Goal: Task Accomplishment & Management: Manage account settings

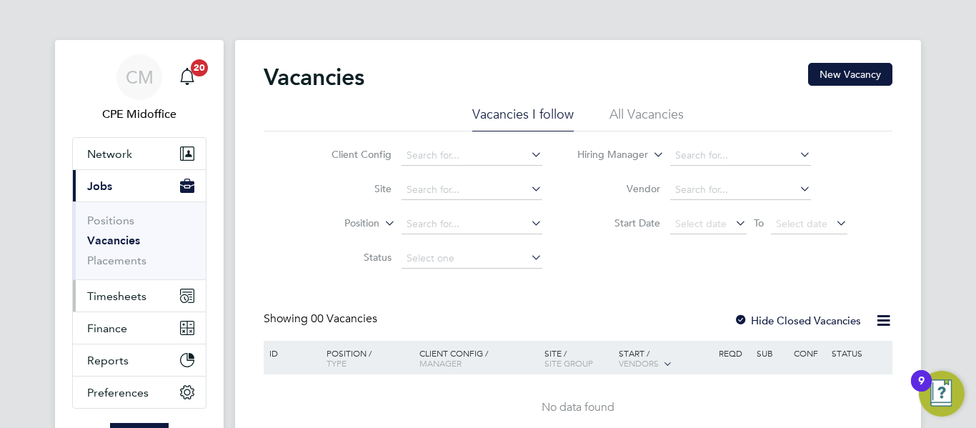
click at [109, 299] on span "Timesheets" at bounding box center [116, 297] width 59 height 14
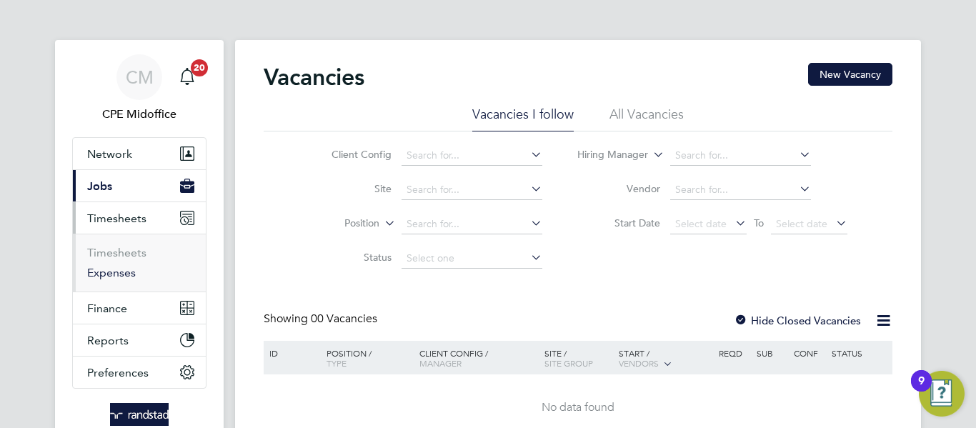
click at [124, 276] on link "Expenses" at bounding box center [111, 273] width 49 height 14
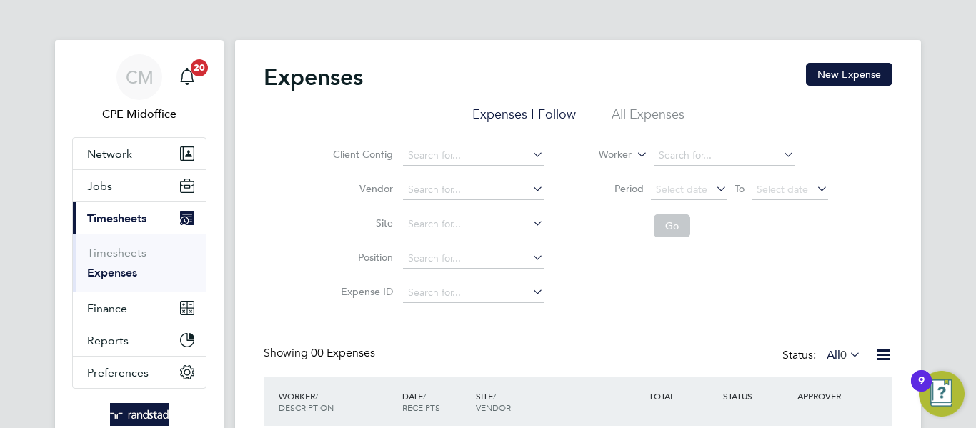
click at [645, 120] on li "All Expenses" at bounding box center [648, 119] width 73 height 26
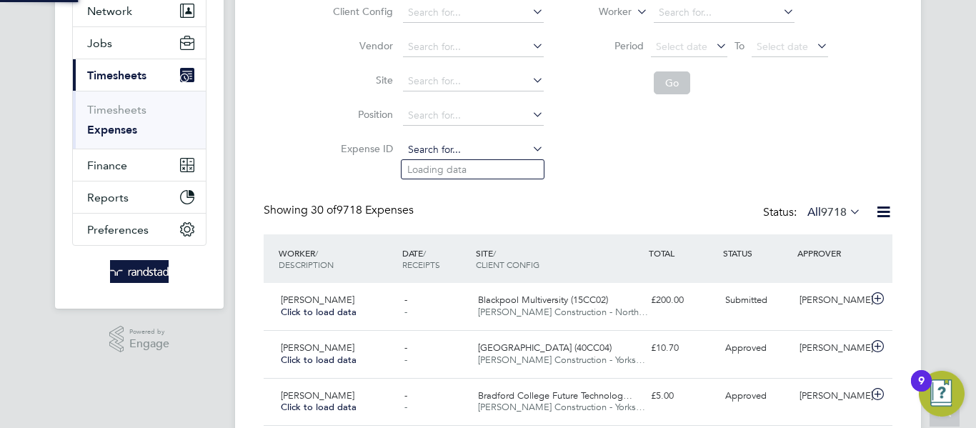
click at [423, 145] on input at bounding box center [473, 150] width 141 height 20
paste input "1826893"
click at [467, 163] on li "TS 1826893" at bounding box center [473, 169] width 142 height 19
type input "TS1826893"
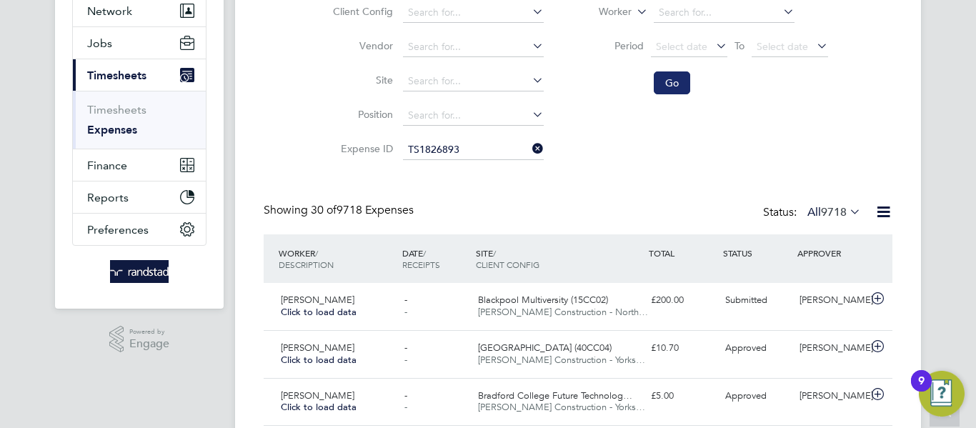
click at [683, 82] on button "Go" at bounding box center [672, 82] width 36 height 23
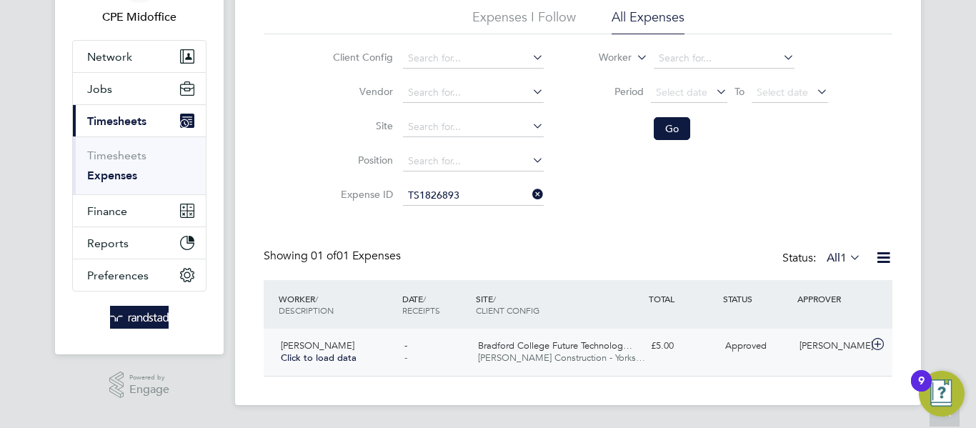
click at [623, 359] on span "[PERSON_NAME] Construction - Yorks…" at bounding box center [561, 358] width 167 height 12
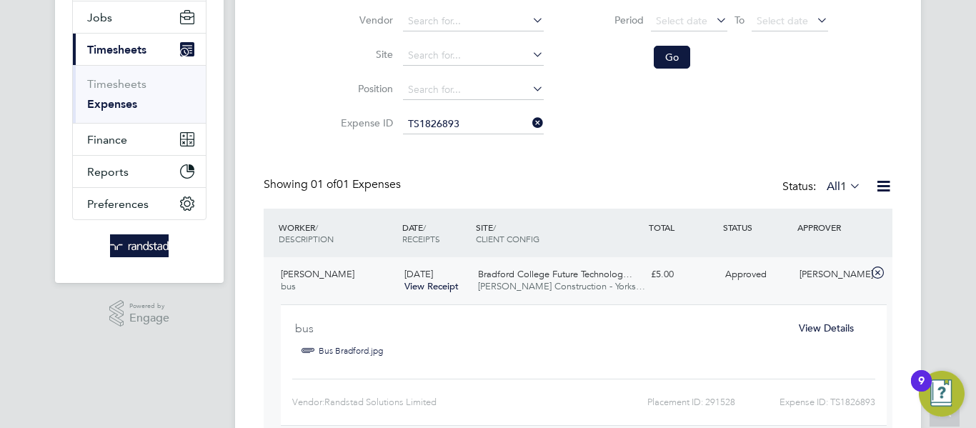
click at [806, 330] on span "View Details" at bounding box center [826, 328] width 55 height 13
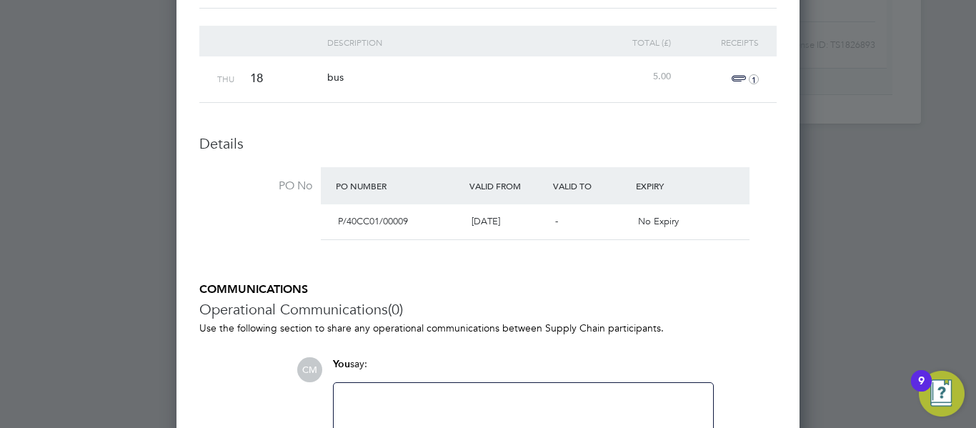
scroll to position [455, 0]
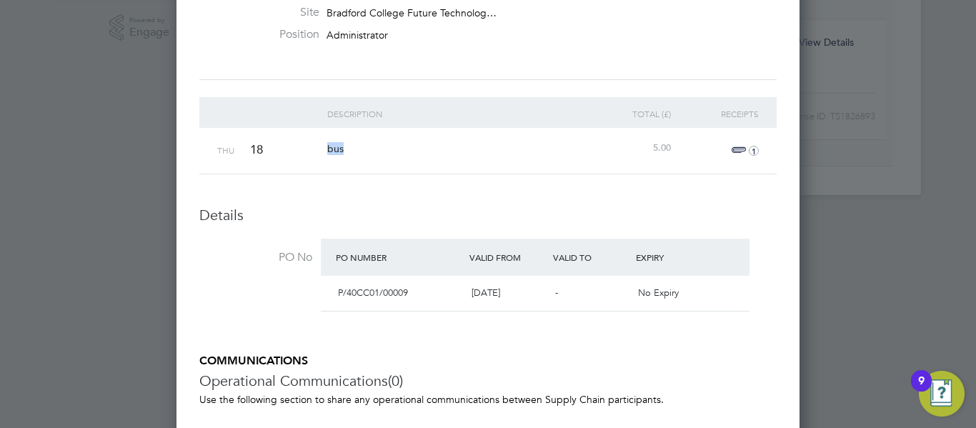
drag, startPoint x: 320, startPoint y: 147, endPoint x: 378, endPoint y: 139, distance: 58.4
click at [378, 139] on div "Thu 18 bus 5.00 1" at bounding box center [488, 151] width 578 height 46
copy span "bus"
drag, startPoint x: 653, startPoint y: 142, endPoint x: 690, endPoint y: 144, distance: 37.2
click at [690, 144] on div "Thu 18 bus 5.00 1" at bounding box center [488, 151] width 578 height 46
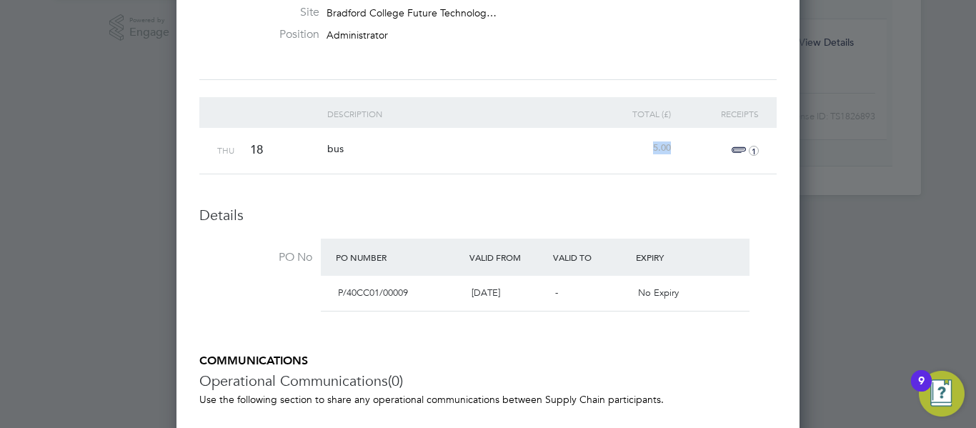
copy span "5.00"
click at [744, 144] on span "1" at bounding box center [743, 150] width 31 height 17
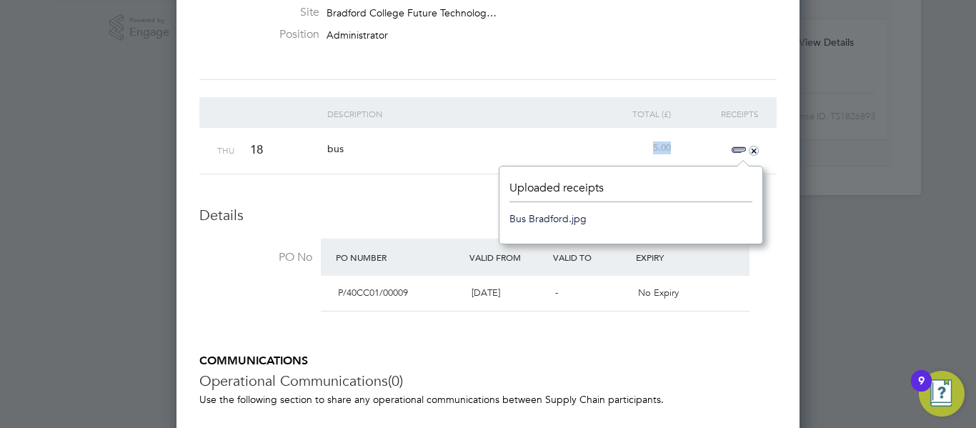
click at [528, 217] on link "Bus Bradford.jpg" at bounding box center [548, 218] width 77 height 21
click at [444, 198] on li "Description Total (£) Receipts Thu 18 bus 5.00 +" at bounding box center [488, 151] width 578 height 109
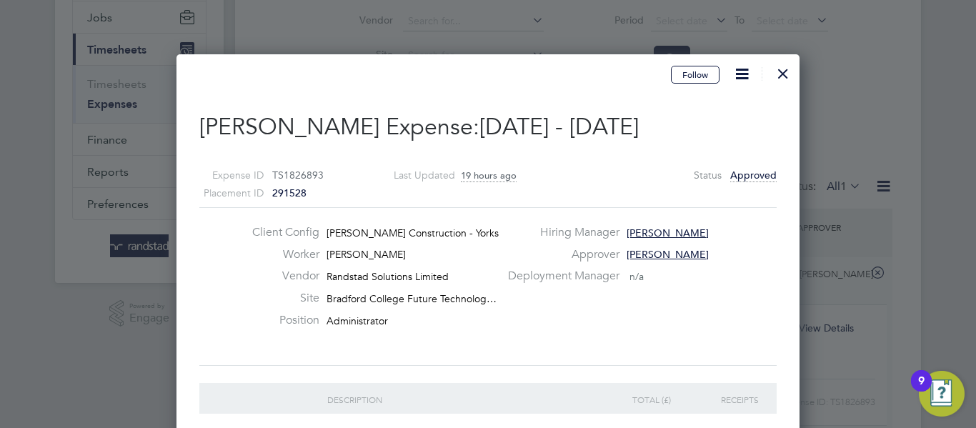
scroll to position [0, 0]
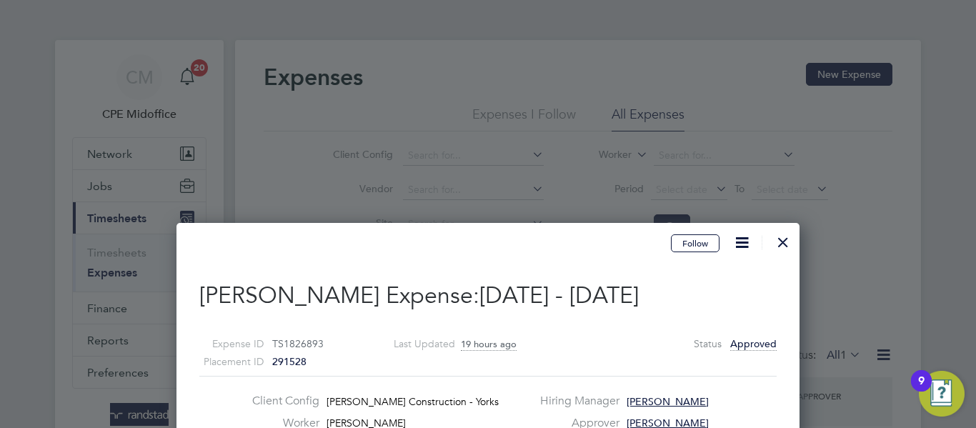
click at [783, 241] on div at bounding box center [784, 239] width 26 height 26
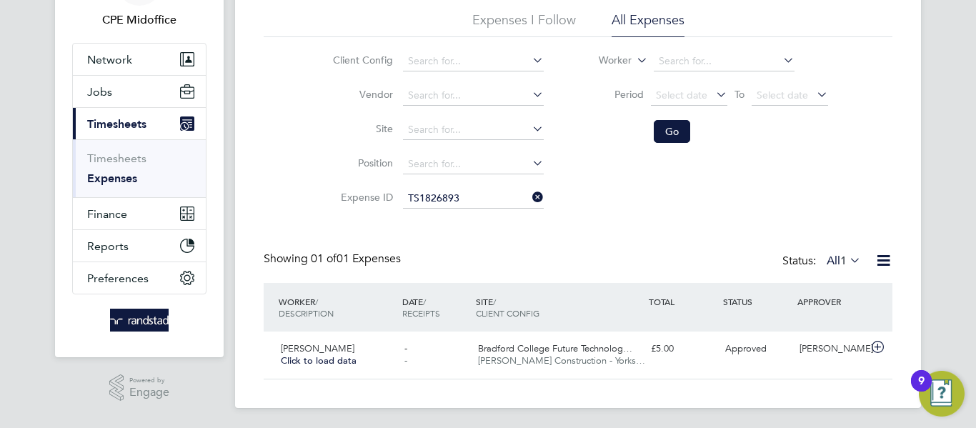
scroll to position [97, 0]
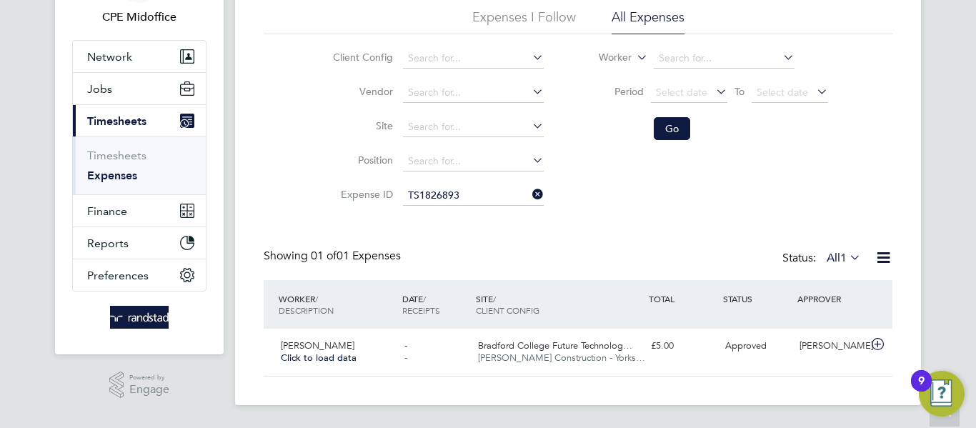
drag, startPoint x: 535, startPoint y: 197, endPoint x: 482, endPoint y: 201, distance: 53.7
click at [530, 197] on icon at bounding box center [530, 194] width 0 height 20
click at [458, 200] on input at bounding box center [473, 196] width 141 height 20
paste input "1826895"
click at [469, 214] on li "TS 1826895" at bounding box center [473, 215] width 142 height 19
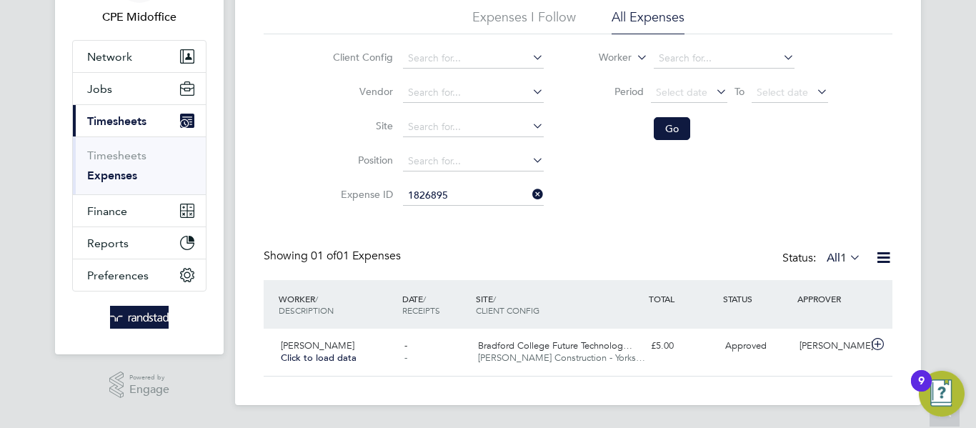
type input "TS1826895"
click at [677, 122] on button "Go" at bounding box center [672, 128] width 36 height 23
click at [598, 363] on div "[GEOGRAPHIC_DATA] (40CC04) [PERSON_NAME] Construction - [GEOGRAPHIC_DATA]…" at bounding box center [558, 353] width 173 height 36
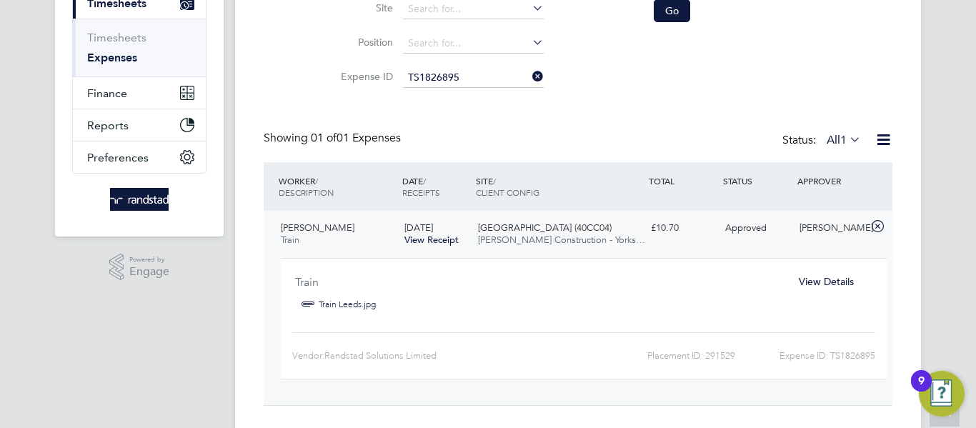
scroll to position [240, 0]
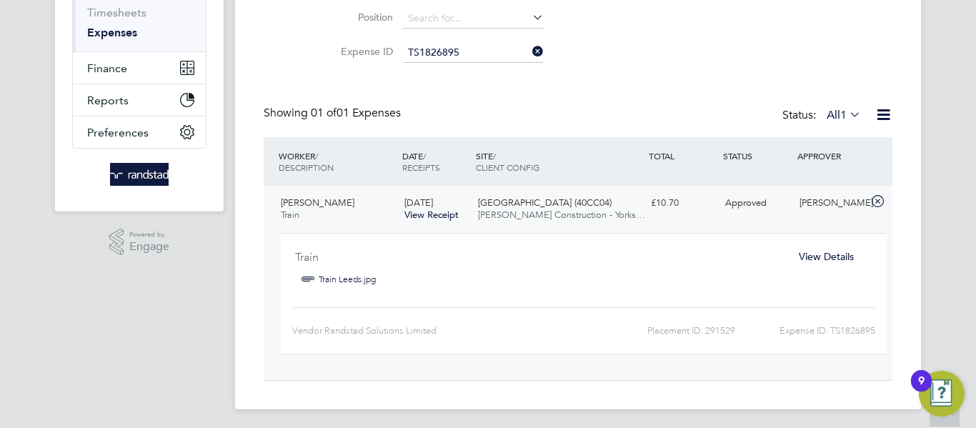
click at [810, 259] on span "View Details" at bounding box center [826, 256] width 55 height 13
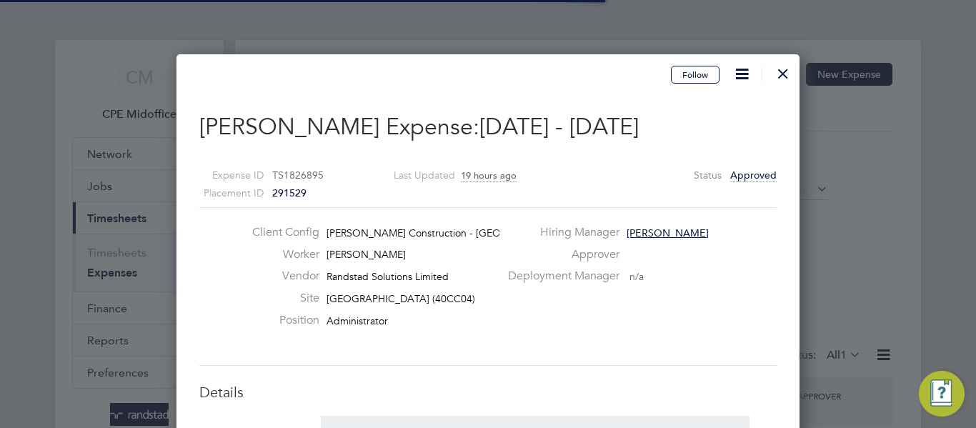
scroll to position [7, 7]
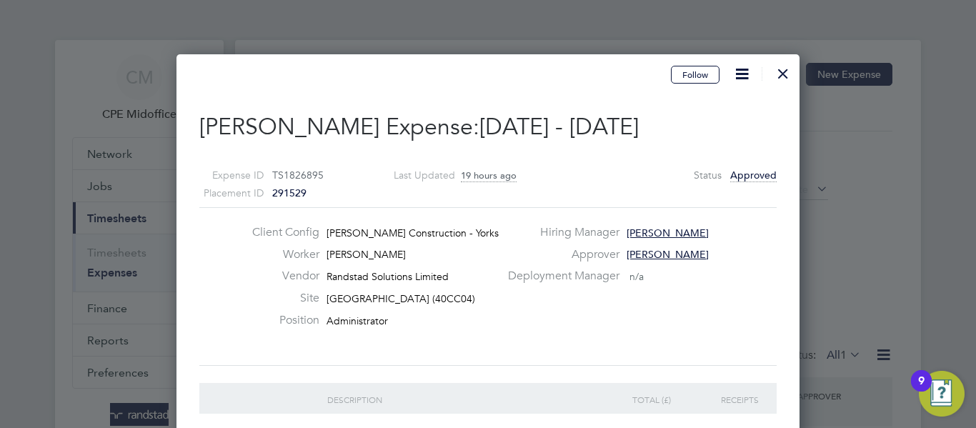
click at [660, 243] on div "Hiring Manager [PERSON_NAME]" at bounding box center [641, 236] width 283 height 22
drag, startPoint x: 782, startPoint y: 72, endPoint x: 730, endPoint y: 103, distance: 60.6
click at [781, 72] on div at bounding box center [784, 70] width 26 height 26
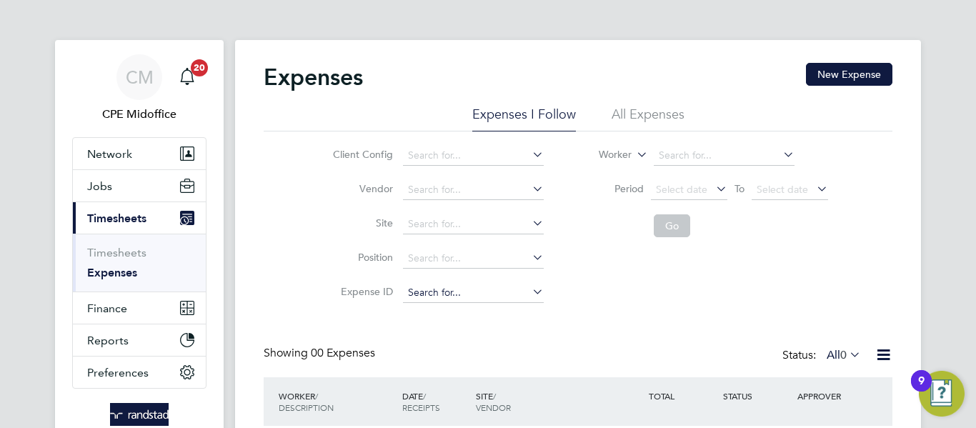
click at [431, 294] on input at bounding box center [473, 293] width 141 height 20
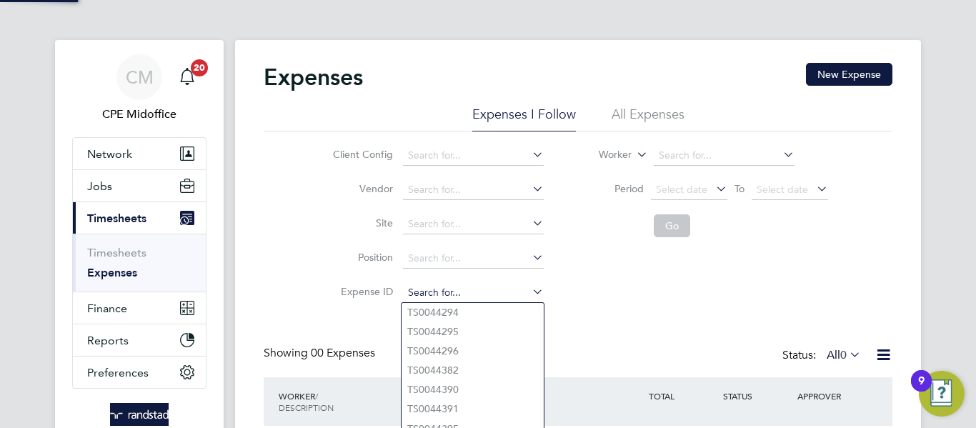
paste input "1826895"
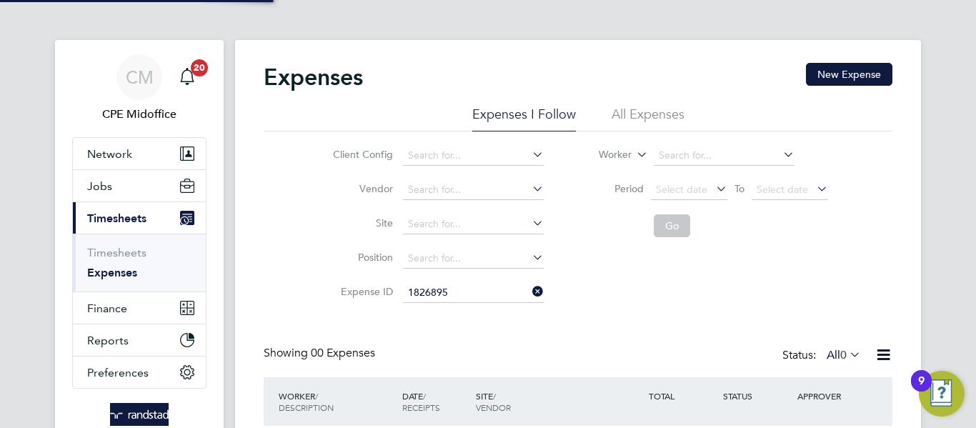
click at [457, 315] on b "1826895" at bounding box center [439, 313] width 40 height 12
type input "TS1826895"
click at [676, 228] on button "Go" at bounding box center [672, 225] width 36 height 23
click at [635, 117] on li "All Expenses" at bounding box center [648, 119] width 73 height 26
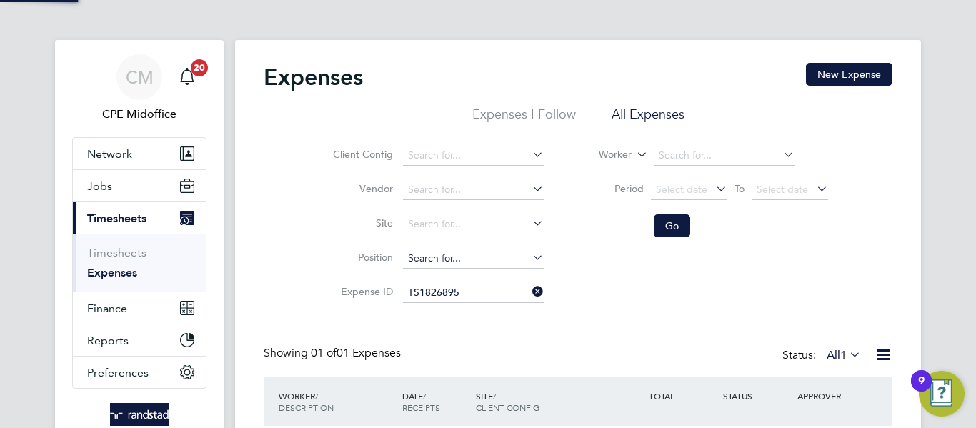
scroll to position [36, 174]
click at [530, 290] on icon at bounding box center [530, 292] width 0 height 20
click at [465, 299] on input at bounding box center [473, 293] width 141 height 20
paste input "1826895"
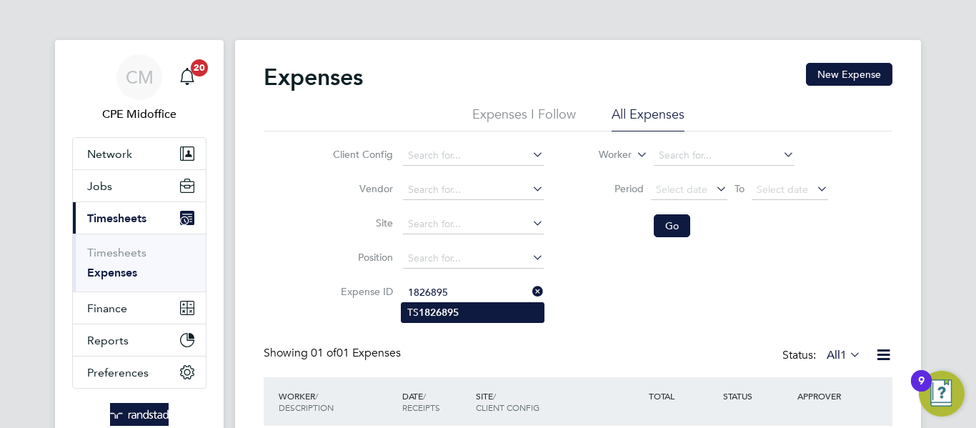
click at [467, 314] on li "TS 1826895" at bounding box center [473, 312] width 142 height 19
type input "TS1826895"
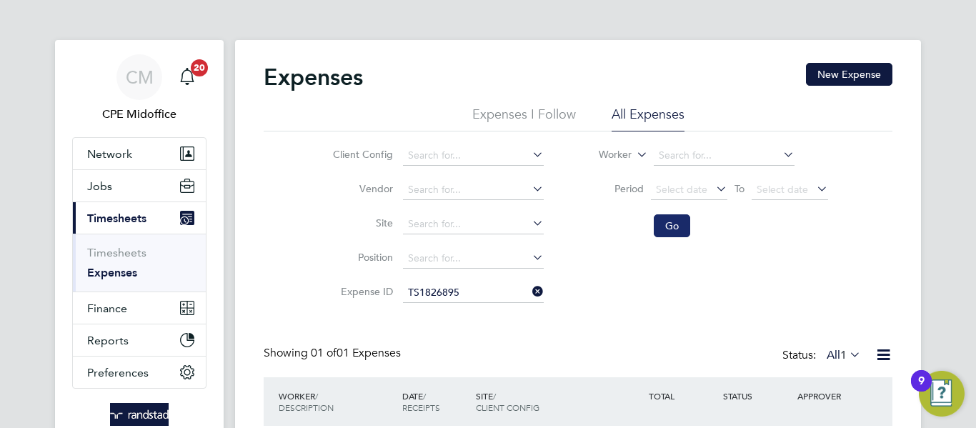
click at [664, 235] on button "Go" at bounding box center [672, 225] width 36 height 23
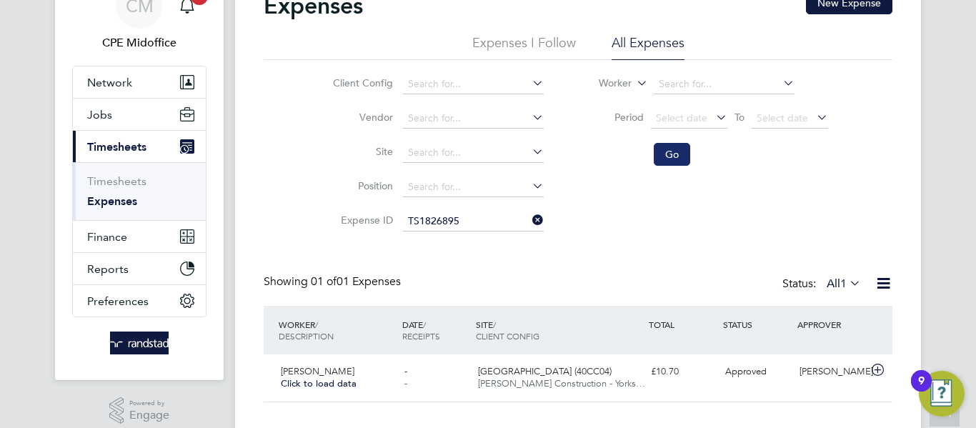
scroll to position [97, 0]
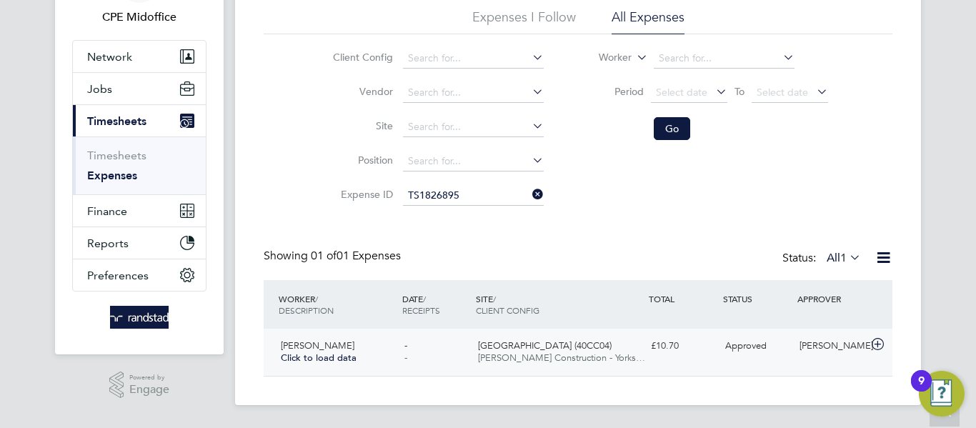
click at [603, 352] on span "[PERSON_NAME] Construction - Yorks…" at bounding box center [561, 358] width 167 height 12
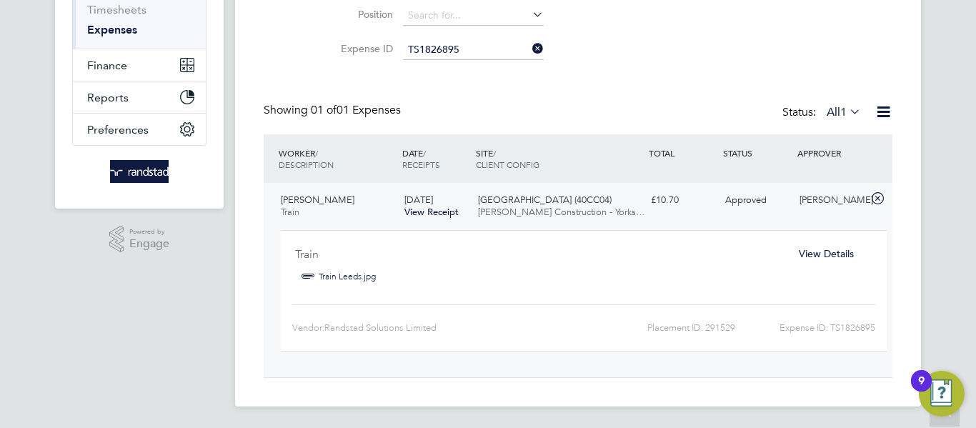
scroll to position [244, 0]
click at [811, 250] on span "View Details" at bounding box center [826, 252] width 55 height 13
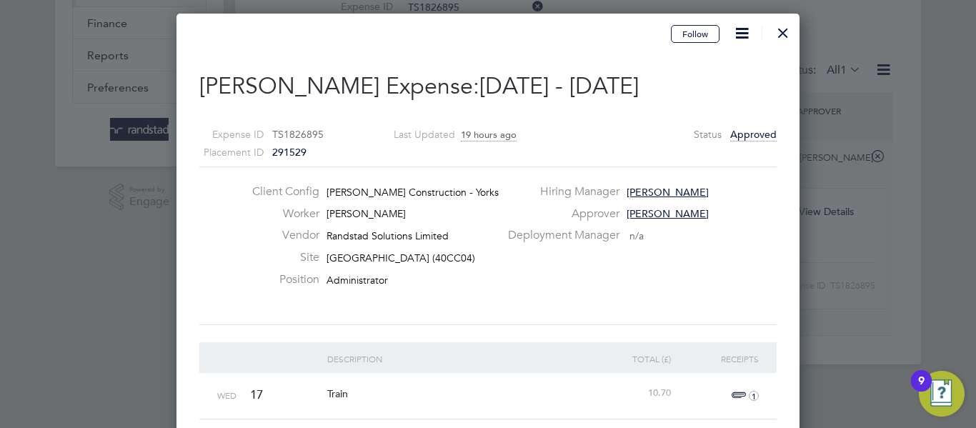
scroll to position [428, 0]
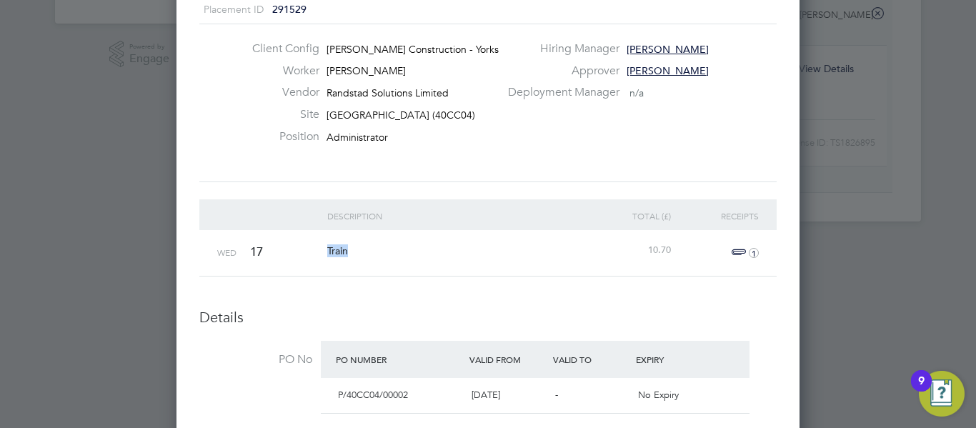
drag, startPoint x: 322, startPoint y: 249, endPoint x: 387, endPoint y: 259, distance: 65.1
click at [387, 259] on div "Wed 17 Train 10.70 1" at bounding box center [488, 253] width 578 height 46
copy span "Train"
drag, startPoint x: 642, startPoint y: 257, endPoint x: 680, endPoint y: 257, distance: 37.9
click at [680, 257] on div "Wed 17 Train 10.70 1" at bounding box center [488, 253] width 578 height 46
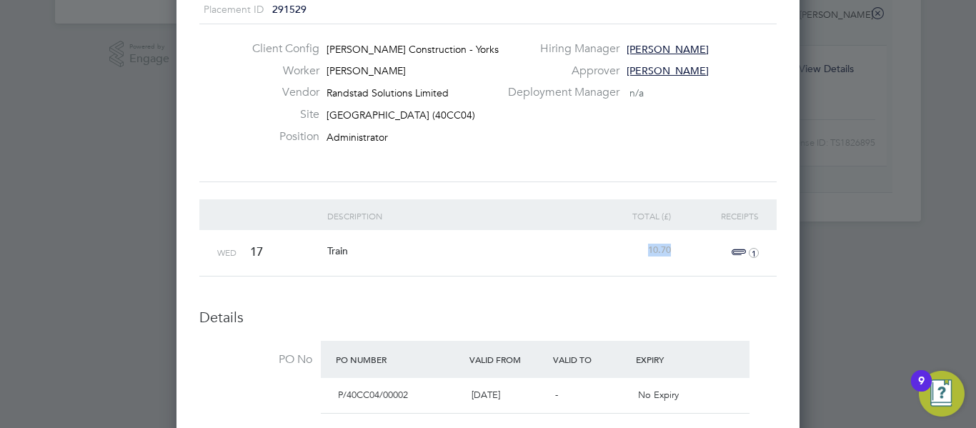
copy span "10.70"
click at [753, 254] on icon "1" at bounding box center [754, 253] width 10 height 10
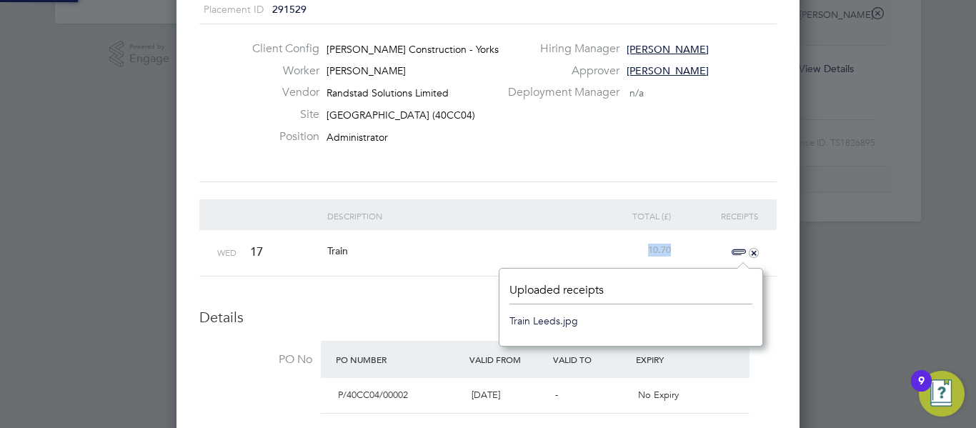
scroll to position [18, 32]
click at [560, 321] on link "Train Leeds.jpg" at bounding box center [544, 320] width 69 height 21
